Goal: Find specific page/section: Find specific page/section

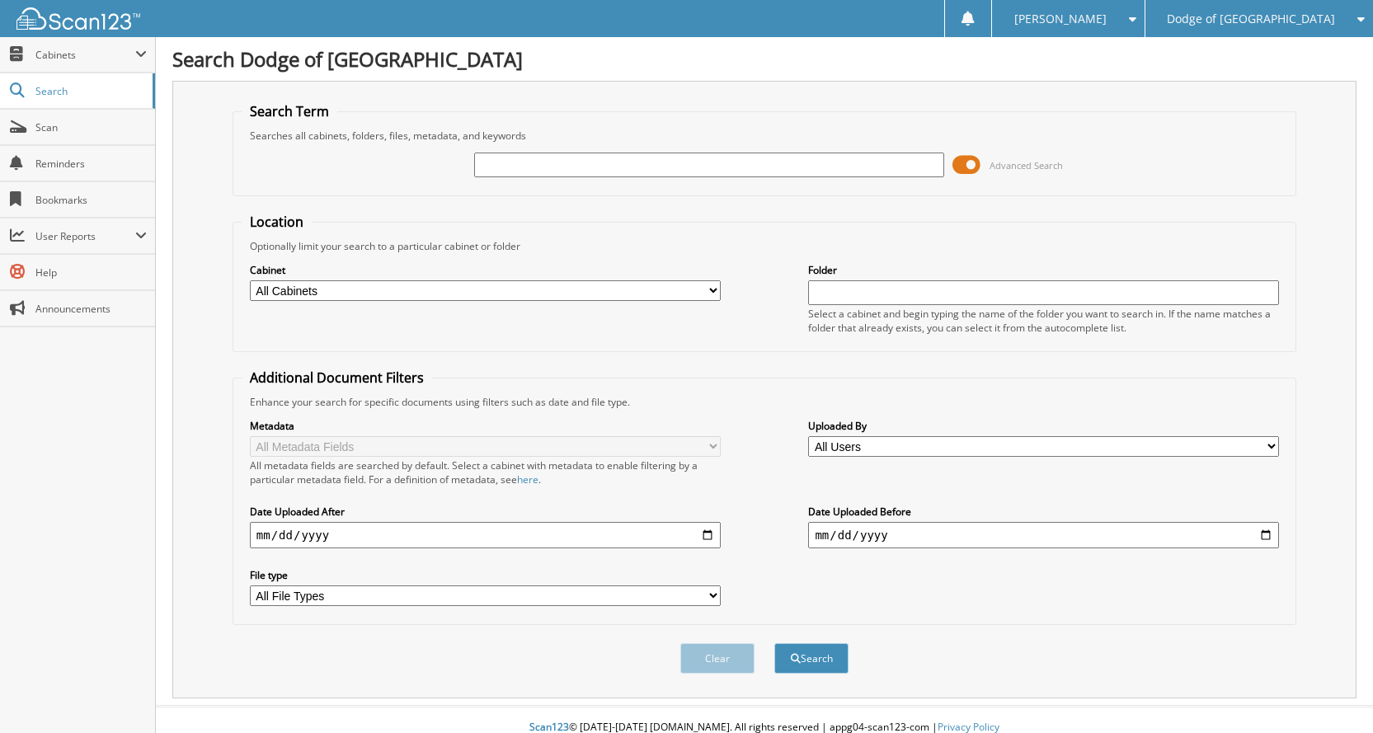
click at [591, 172] on input "text" at bounding box center [709, 165] width 471 height 25
type input "U6242"
click at [774, 643] on button "Search" at bounding box center [811, 658] width 74 height 31
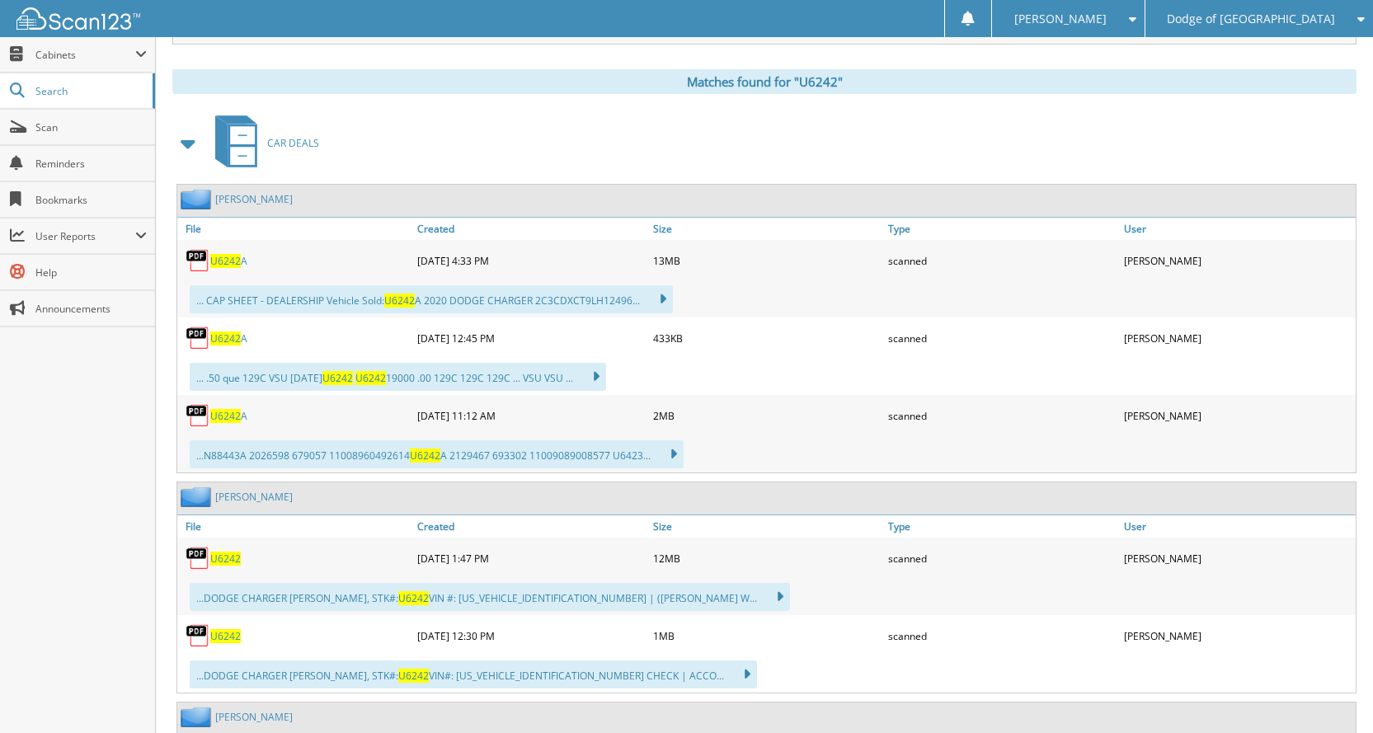
scroll to position [825, 0]
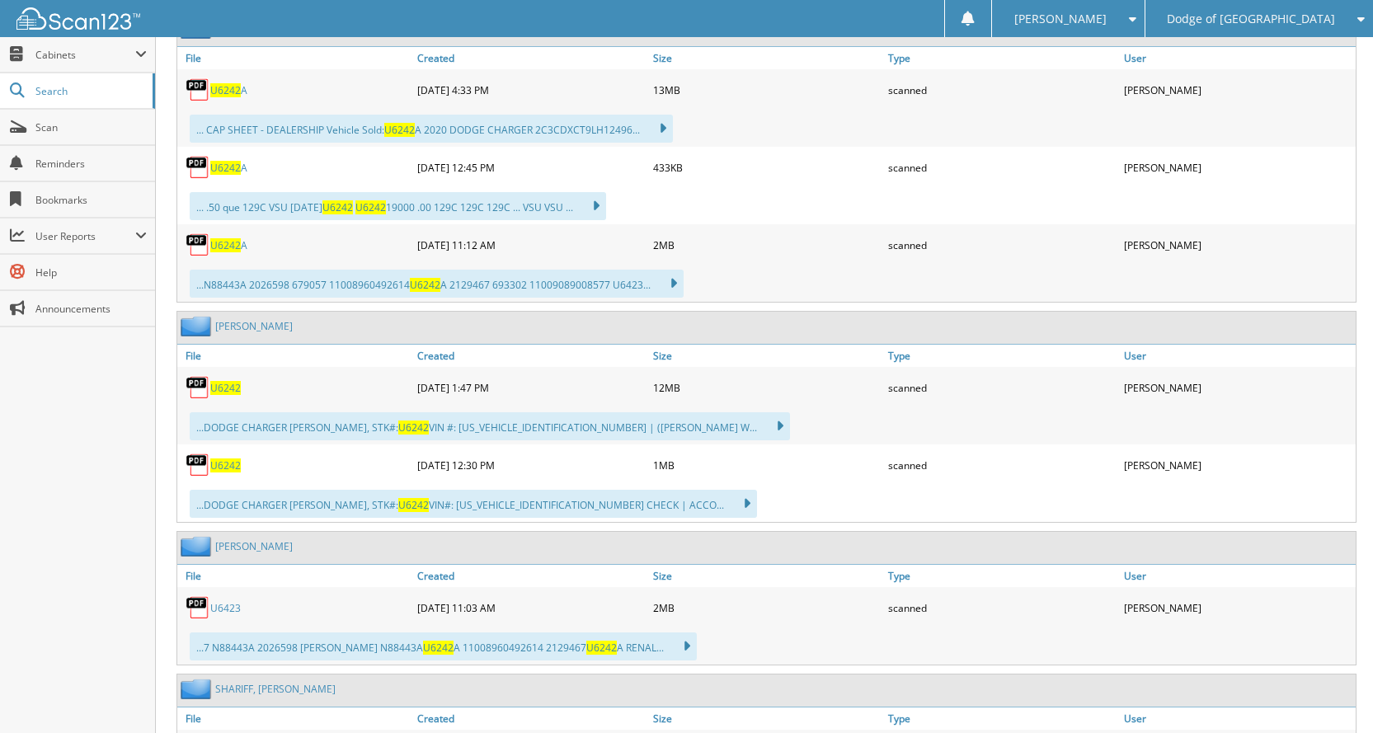
click at [237, 464] on span "U6242" at bounding box center [225, 466] width 31 height 14
click at [232, 387] on span "U6242" at bounding box center [225, 388] width 31 height 14
